Goal: Find specific page/section: Find specific page/section

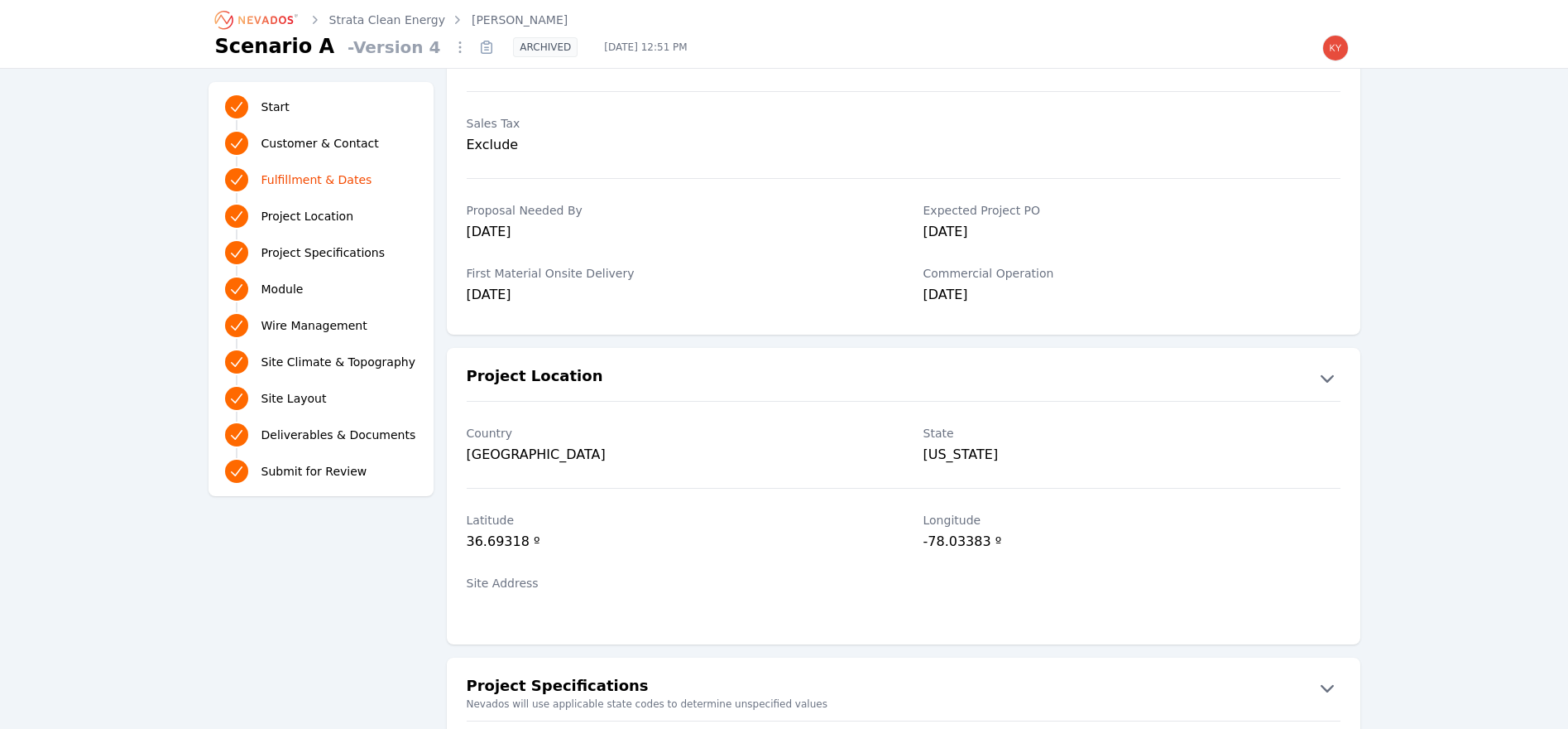
scroll to position [355, 0]
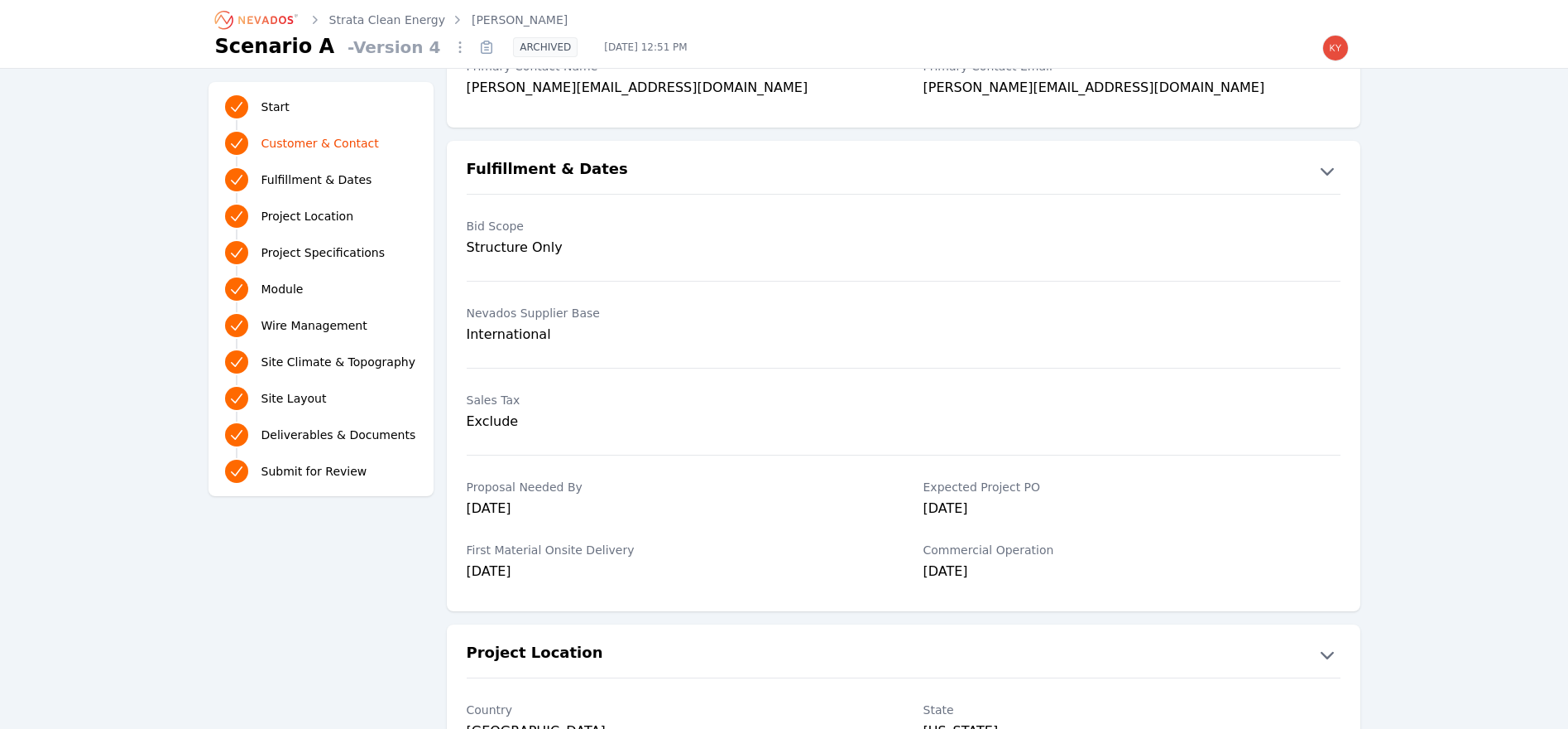
click at [378, 20] on link "Strata Clean Energy" at bounding box center [387, 20] width 116 height 17
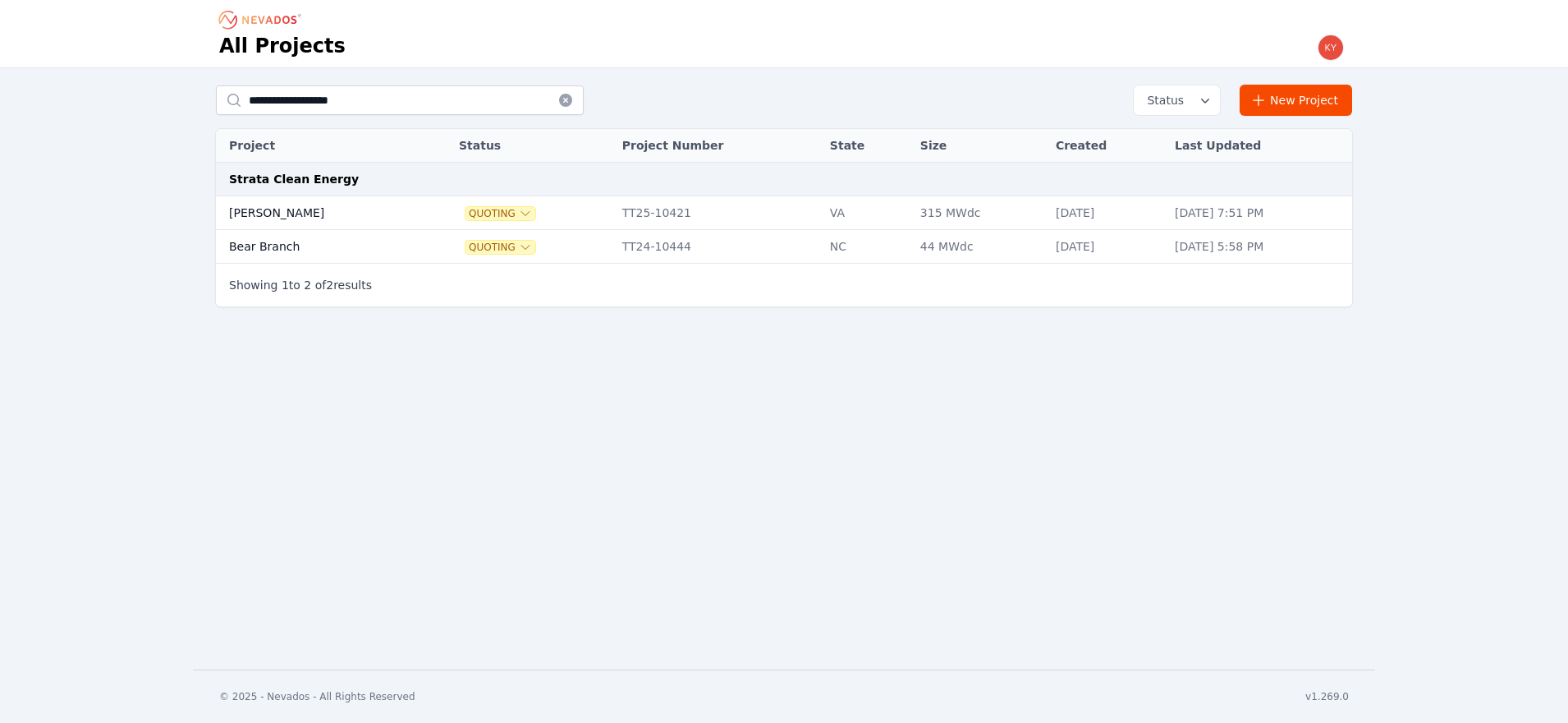
click at [566, 106] on icon at bounding box center [566, 100] width 13 height 13
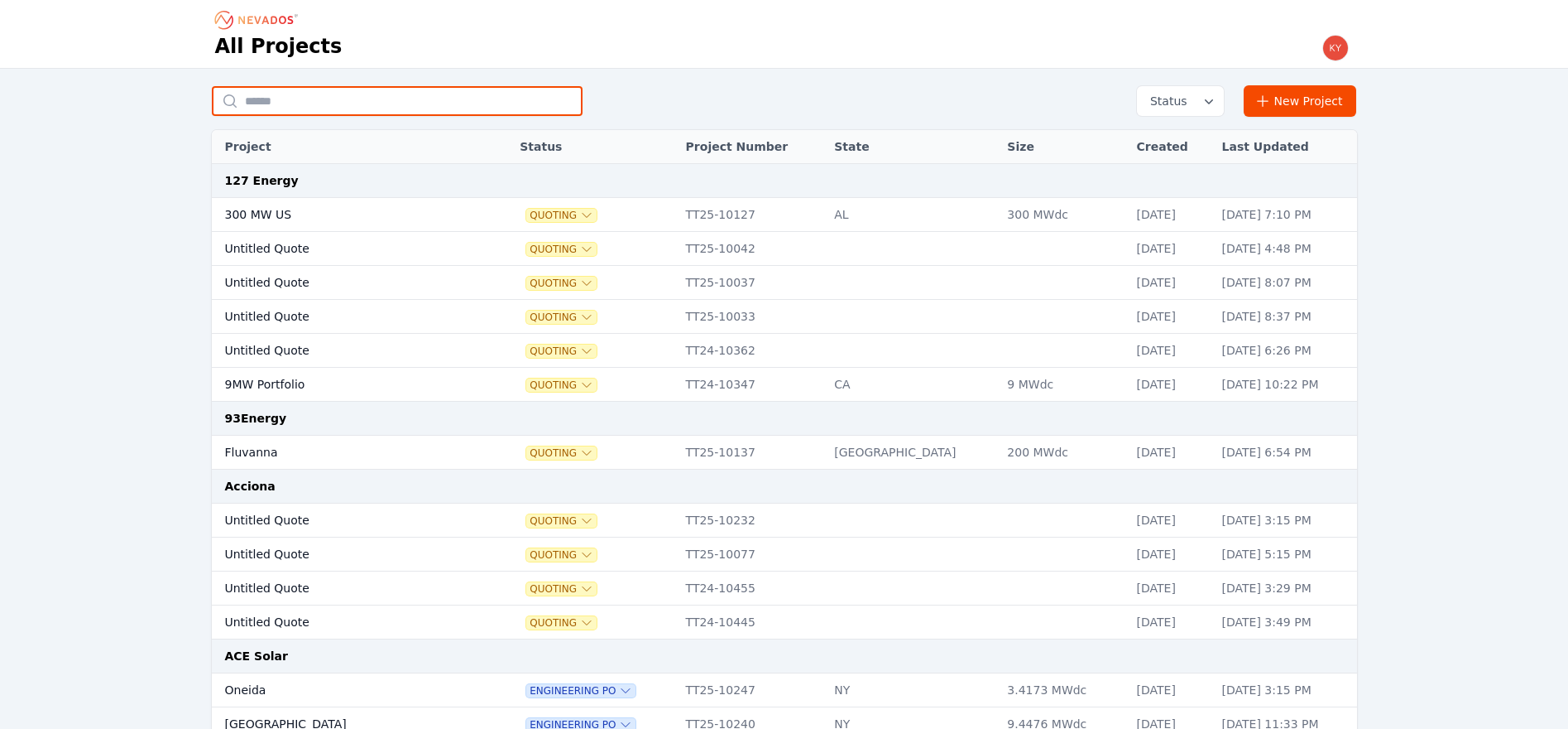
click at [555, 101] on input "text" at bounding box center [397, 101] width 371 height 30
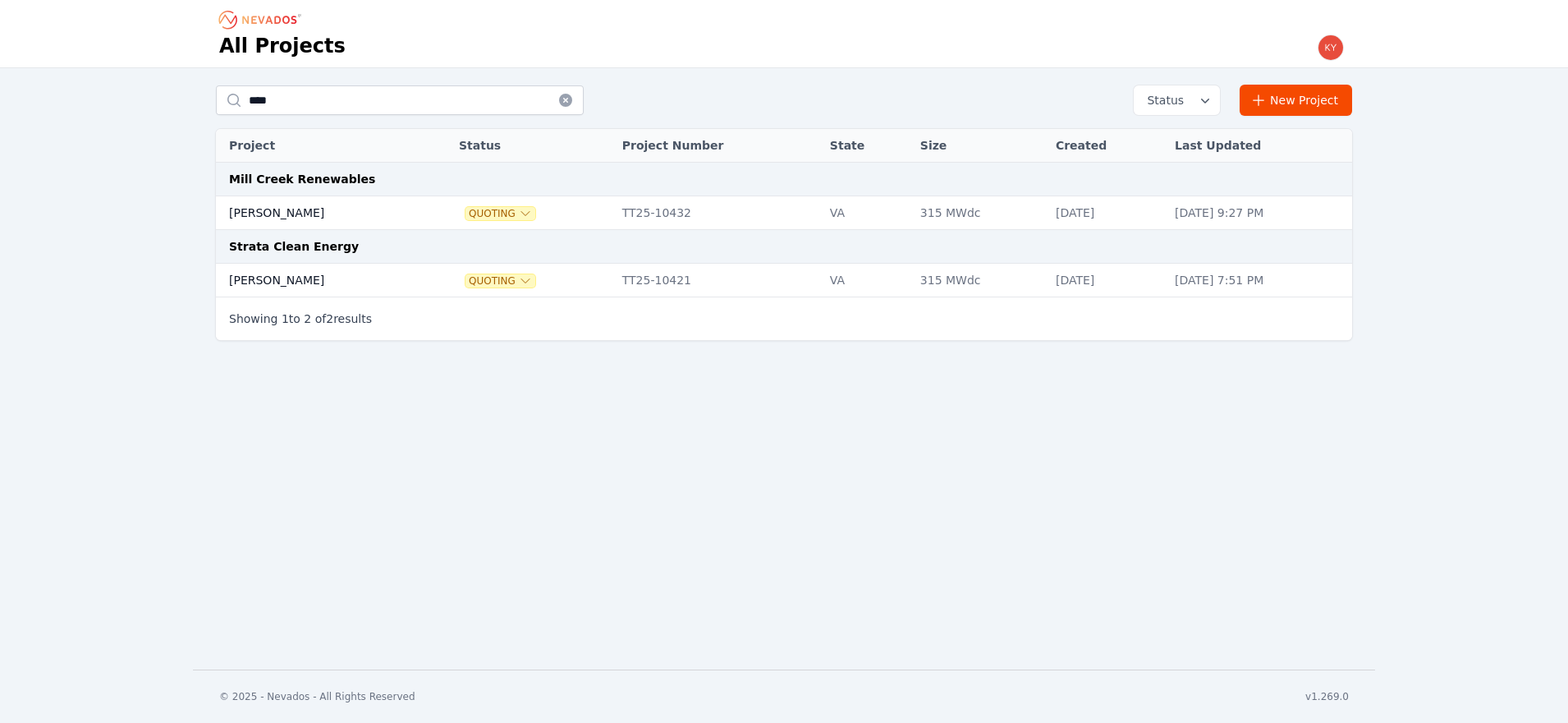
click at [451, 140] on th "Status" at bounding box center [532, 145] width 163 height 34
click at [335, 102] on input "****" at bounding box center [400, 100] width 368 height 30
type input "*******"
click at [422, 200] on td at bounding box center [436, 213] width 29 height 34
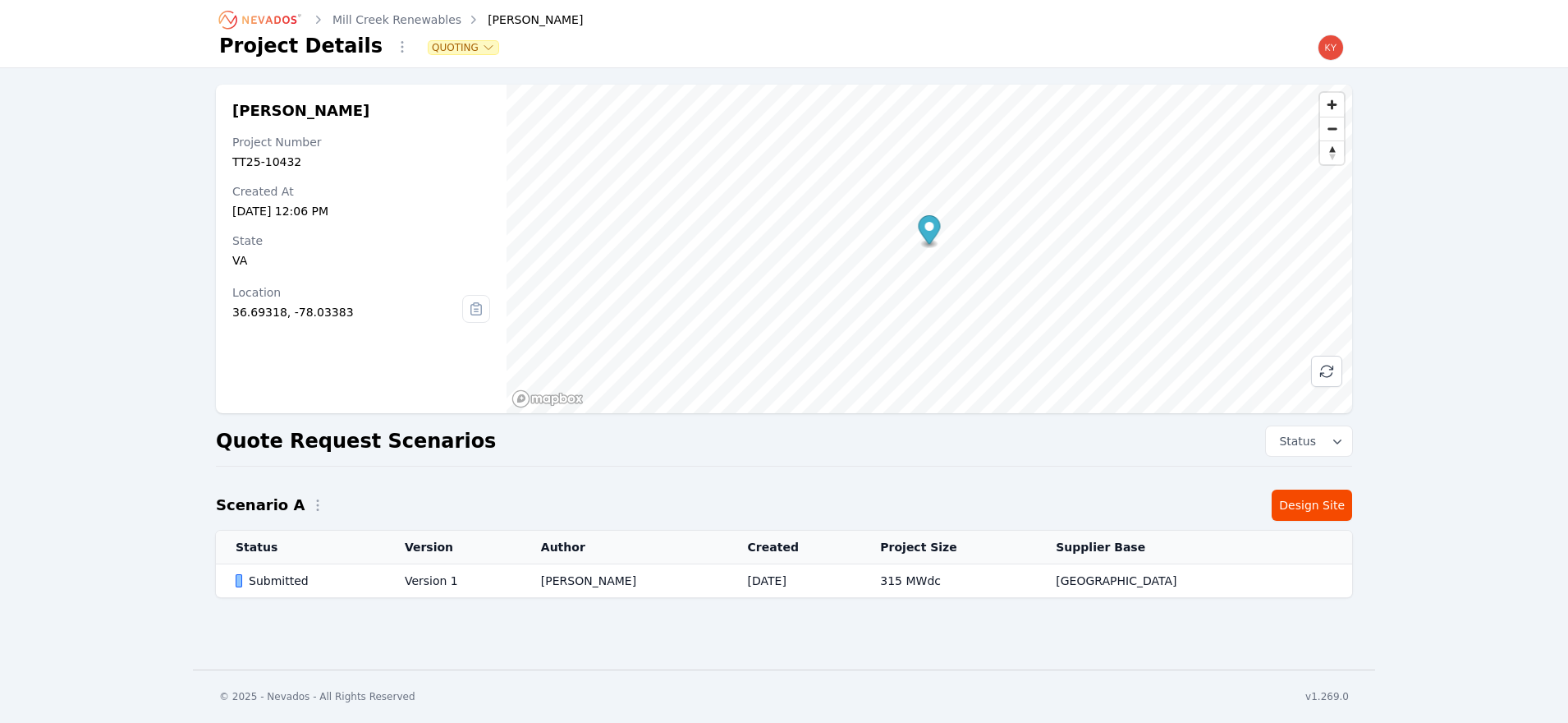
click at [430, 581] on td "Version 1" at bounding box center [453, 581] width 136 height 34
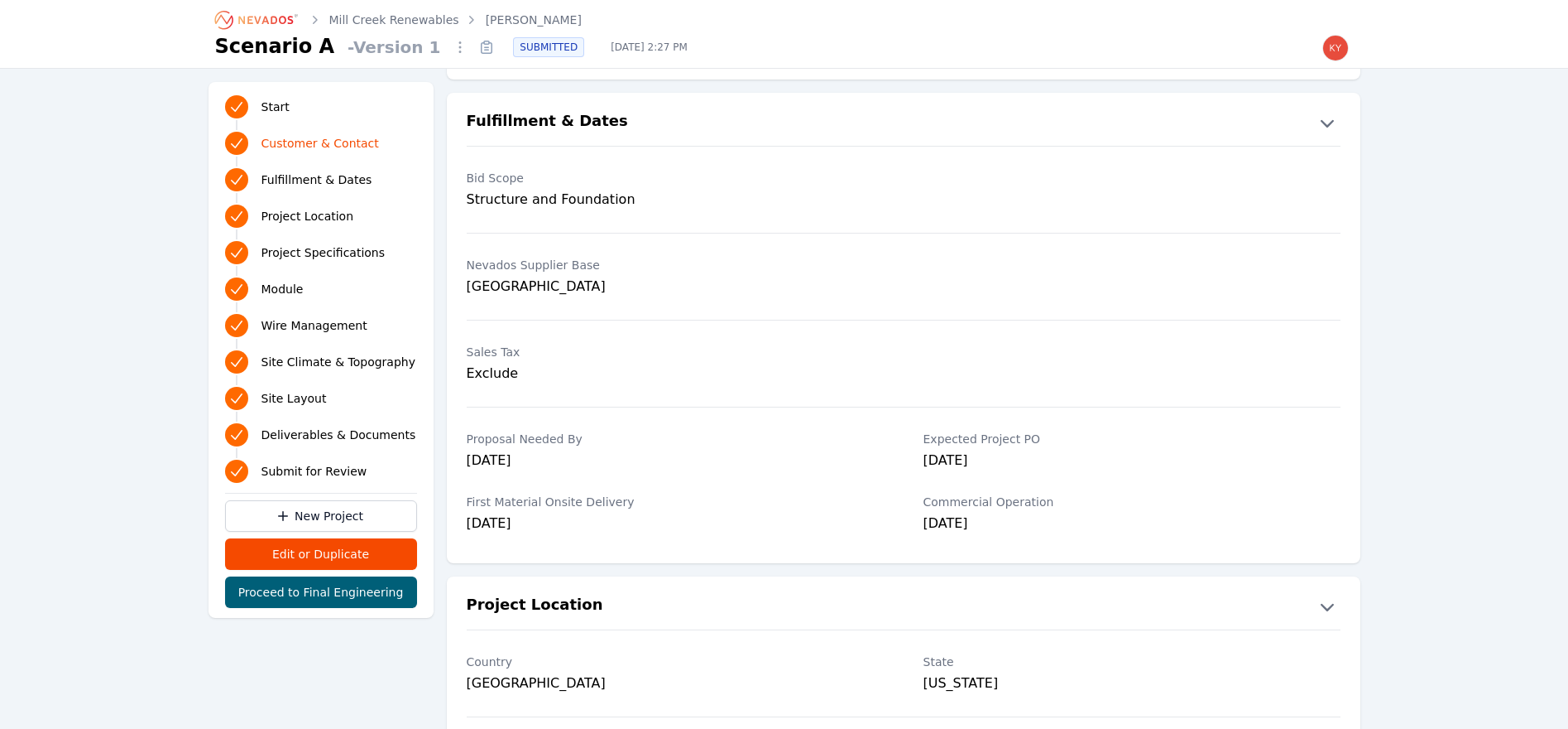
scroll to position [308, 0]
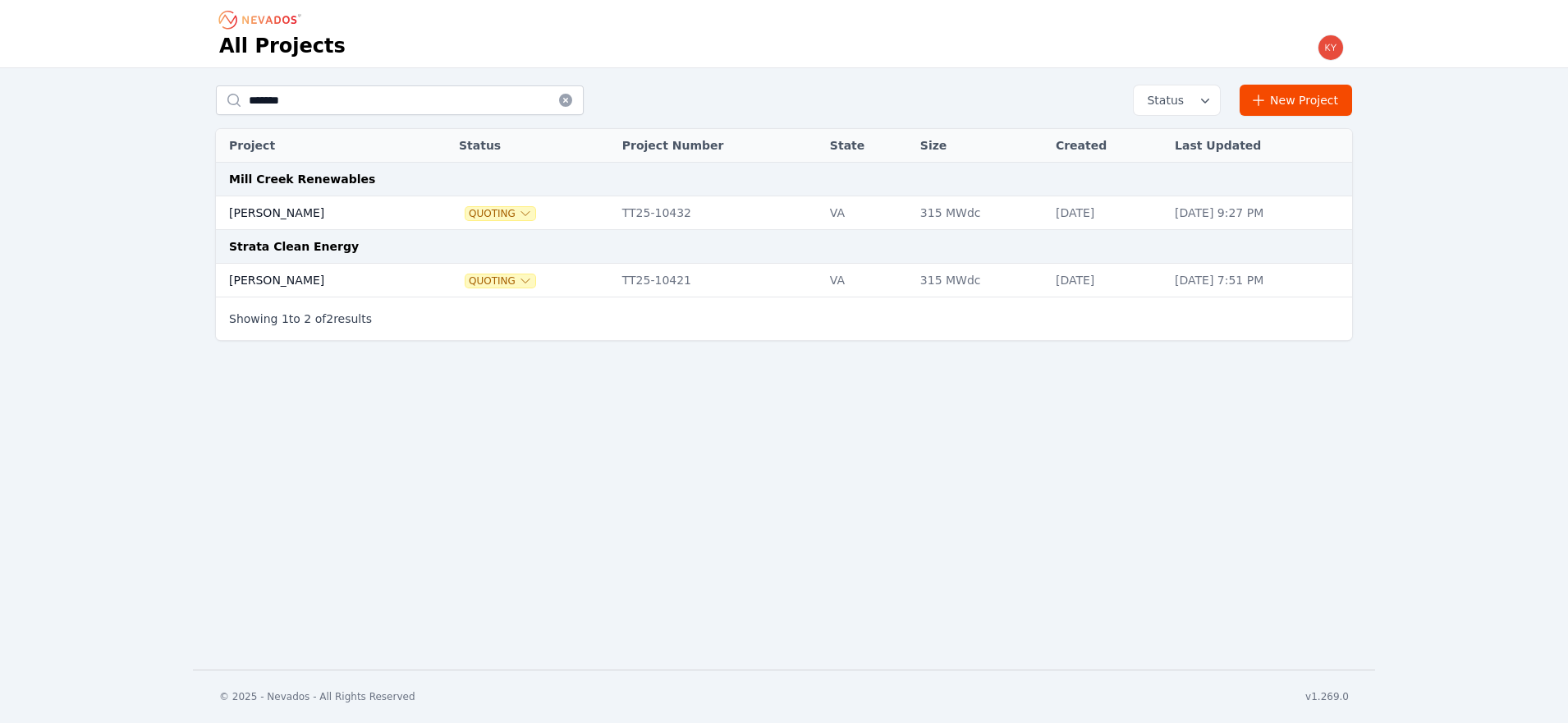
click at [316, 266] on td "Brodnax" at bounding box center [319, 280] width 206 height 34
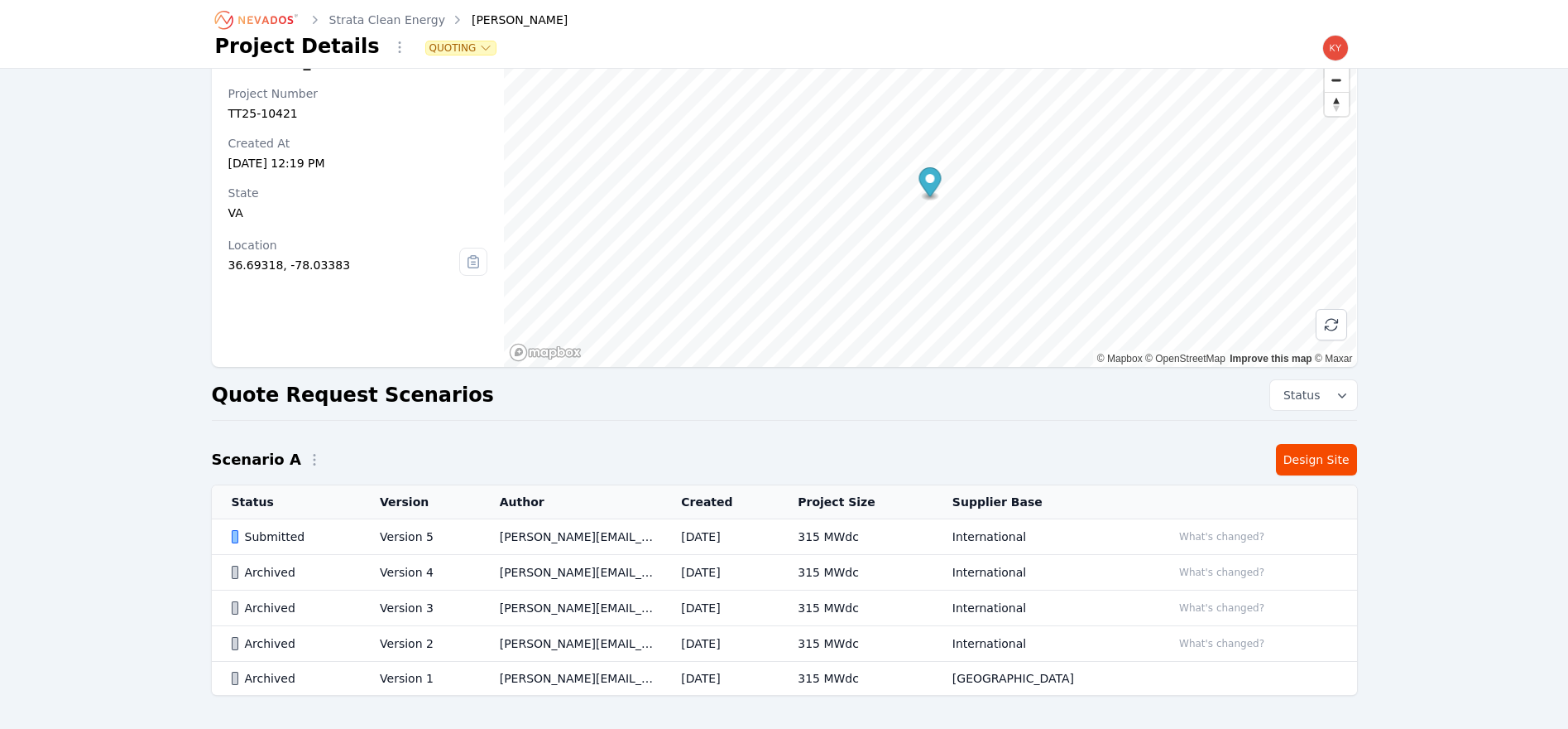
scroll to position [113, 0]
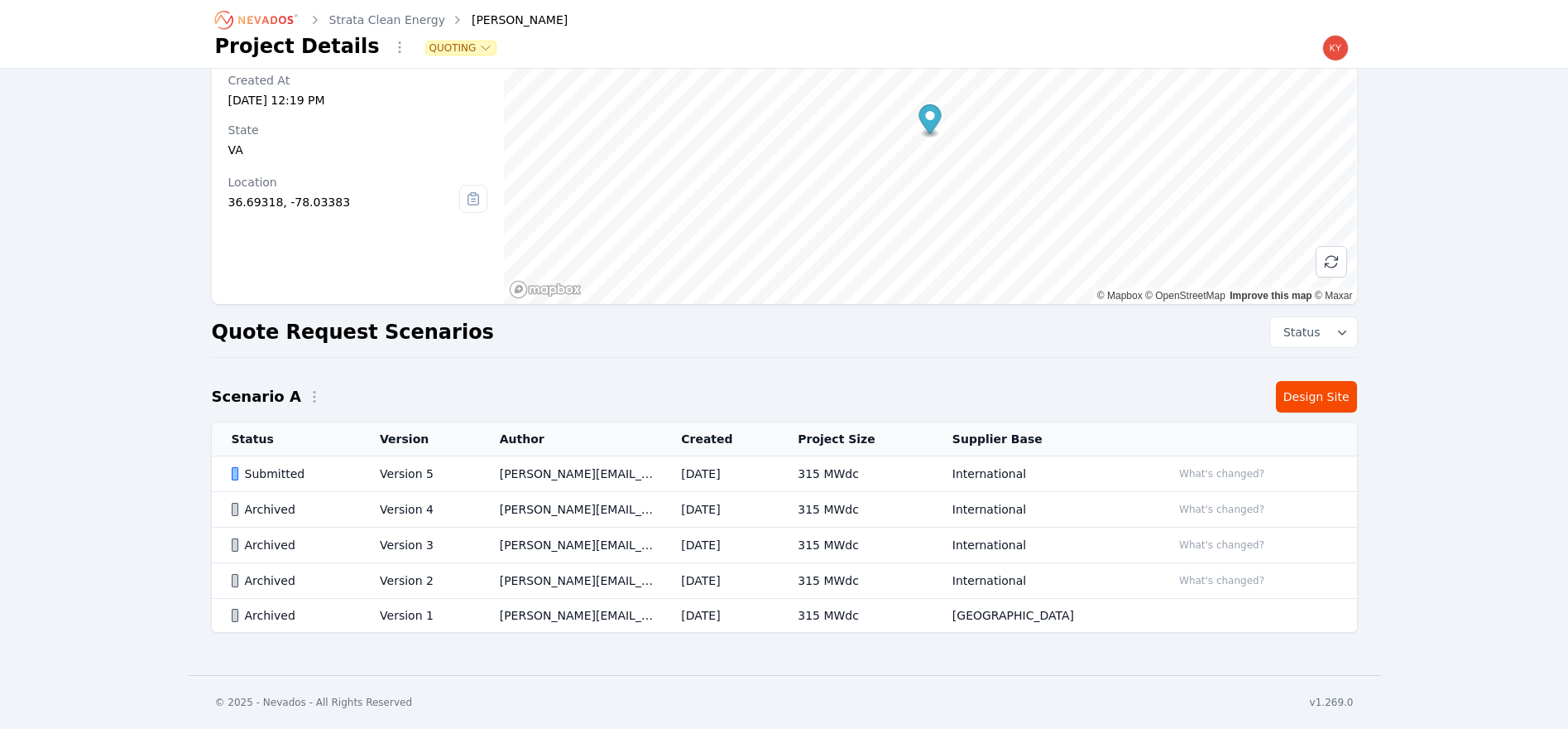
click at [468, 476] on td "Version 5" at bounding box center [420, 474] width 120 height 36
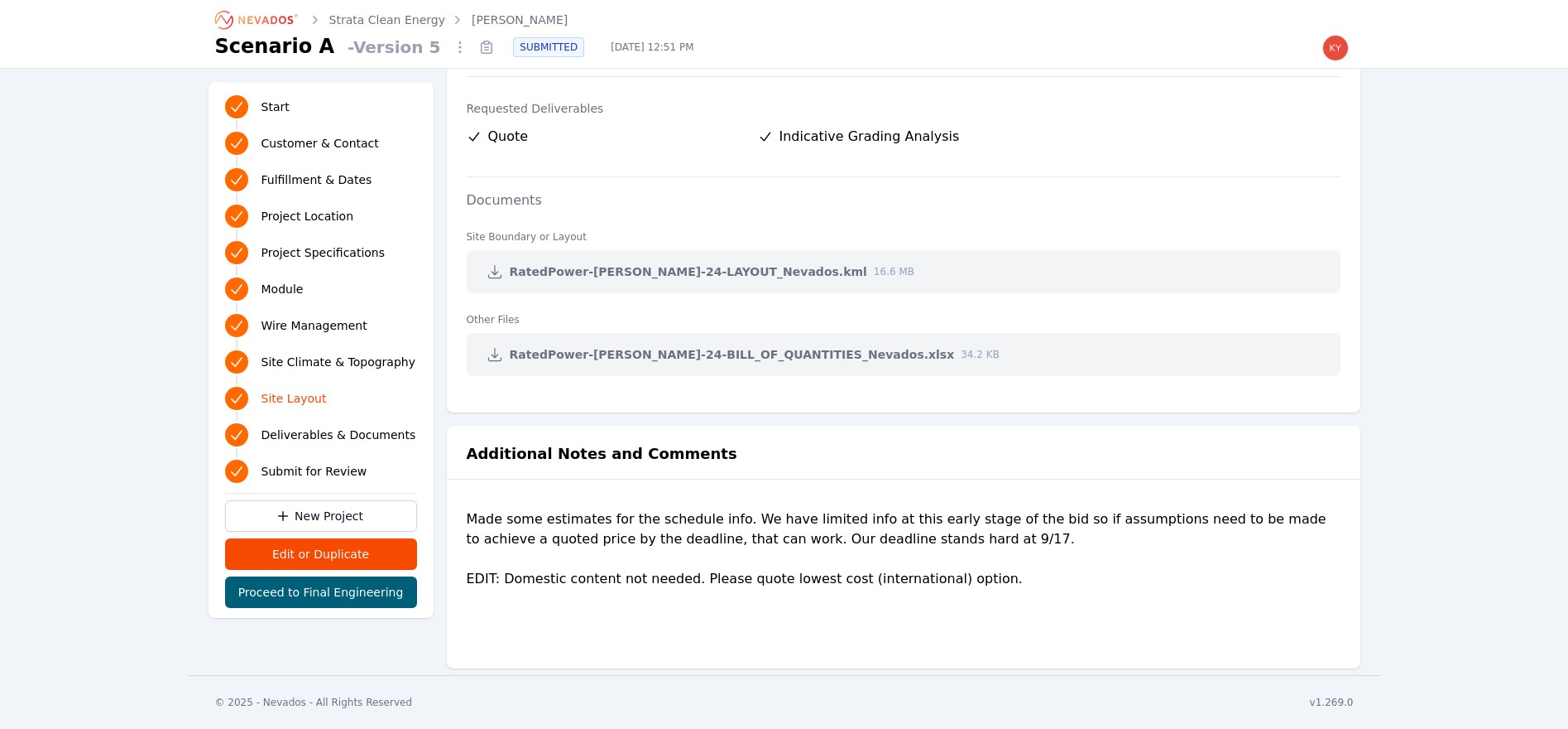
scroll to position [3295, 0]
